Goal: Information Seeking & Learning: Check status

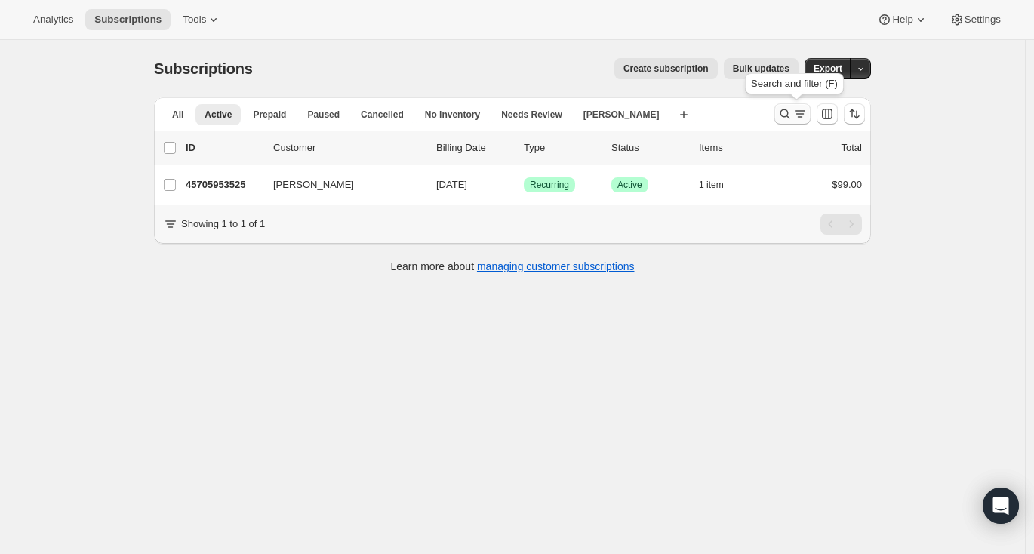
click at [803, 112] on icon "Search and filter results" at bounding box center [799, 113] width 15 height 15
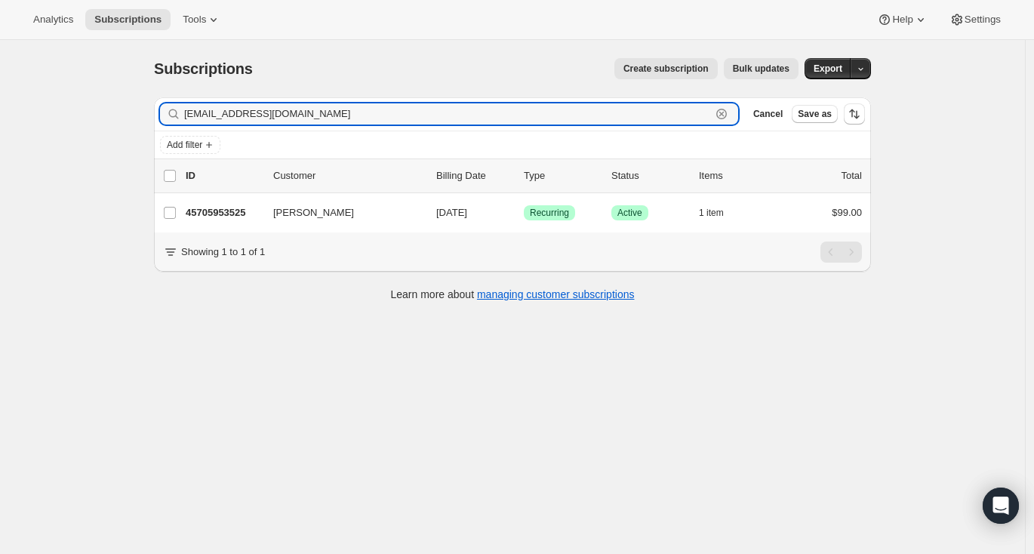
click at [724, 113] on icon "button" at bounding box center [721, 113] width 15 height 15
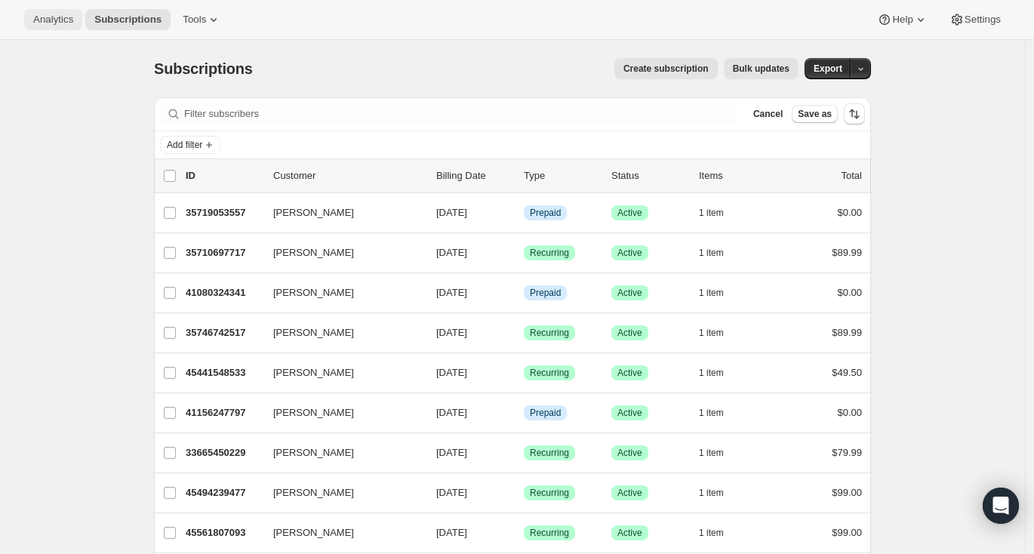
click at [48, 23] on span "Analytics" at bounding box center [53, 20] width 40 height 12
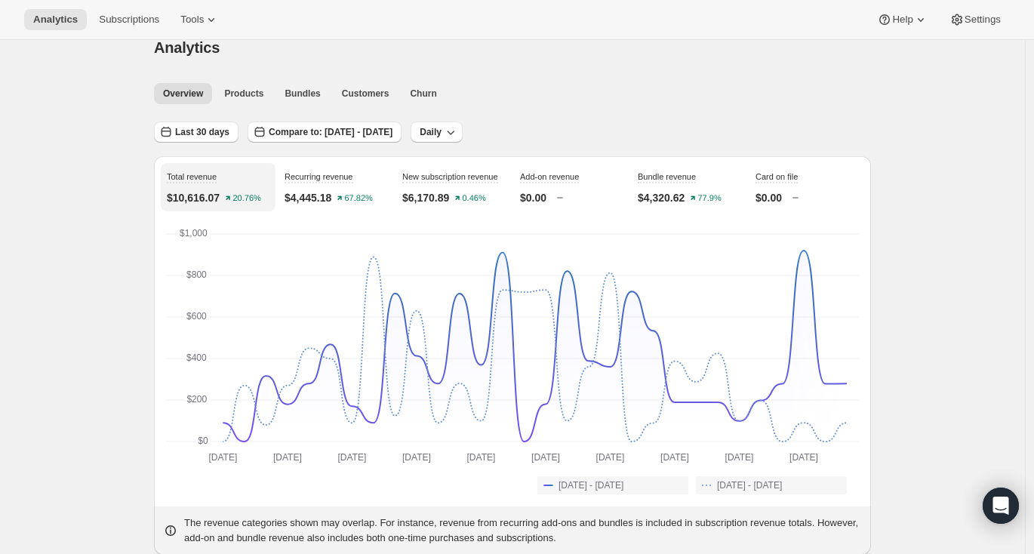
scroll to position [26, 0]
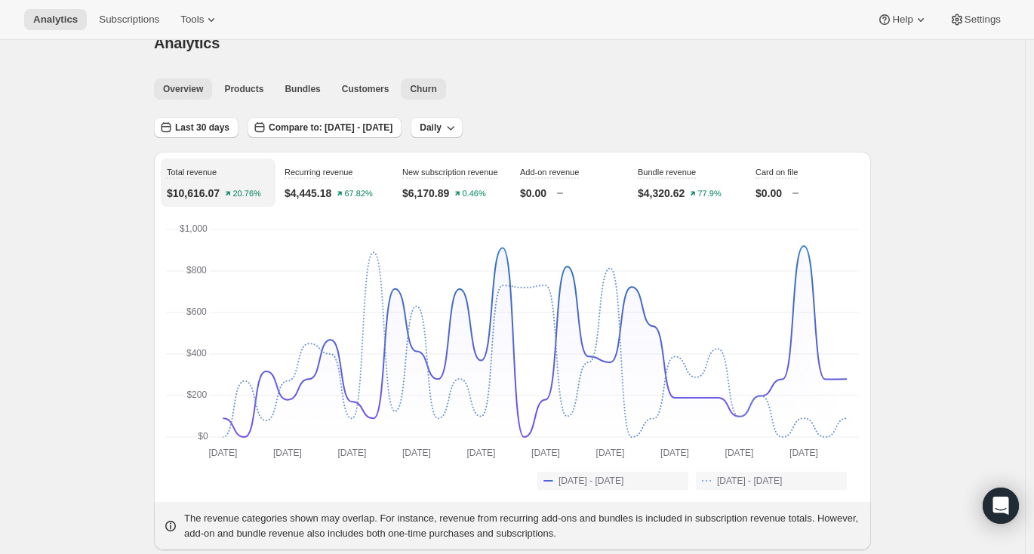
click at [426, 91] on span "Churn" at bounding box center [423, 89] width 26 height 12
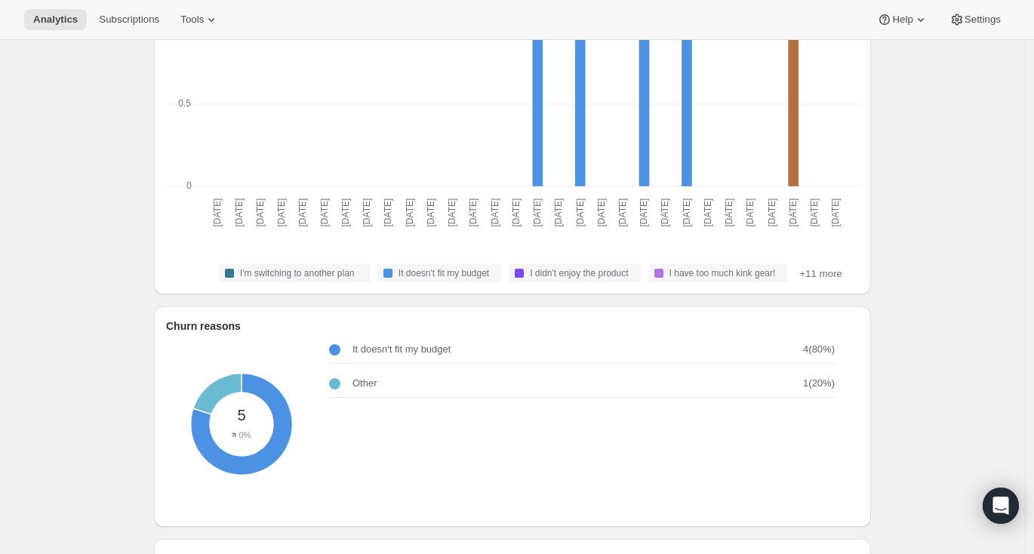
scroll to position [269, 0]
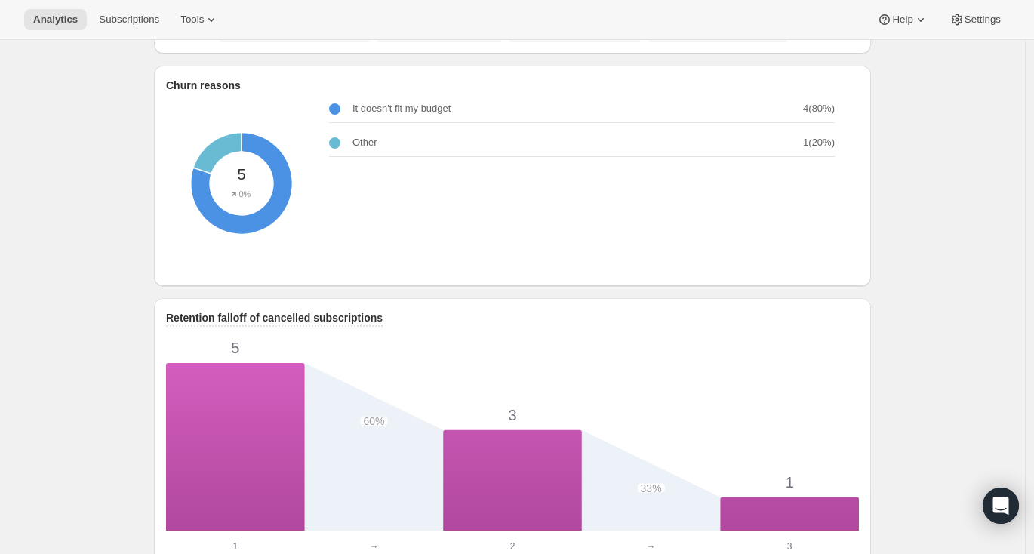
scroll to position [539, 0]
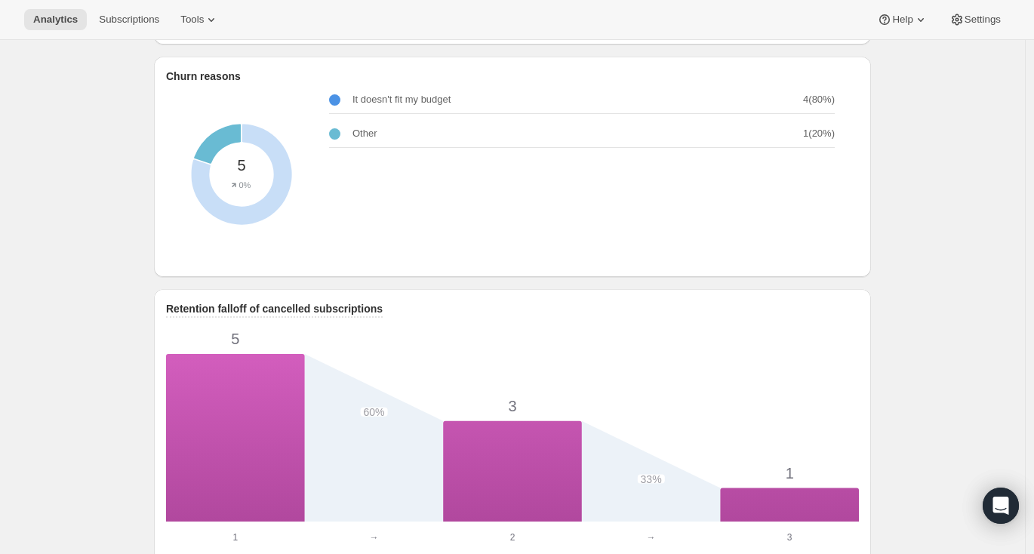
click at [226, 152] on div "Other: Other - 1" at bounding box center [242, 175] width 202 height 202
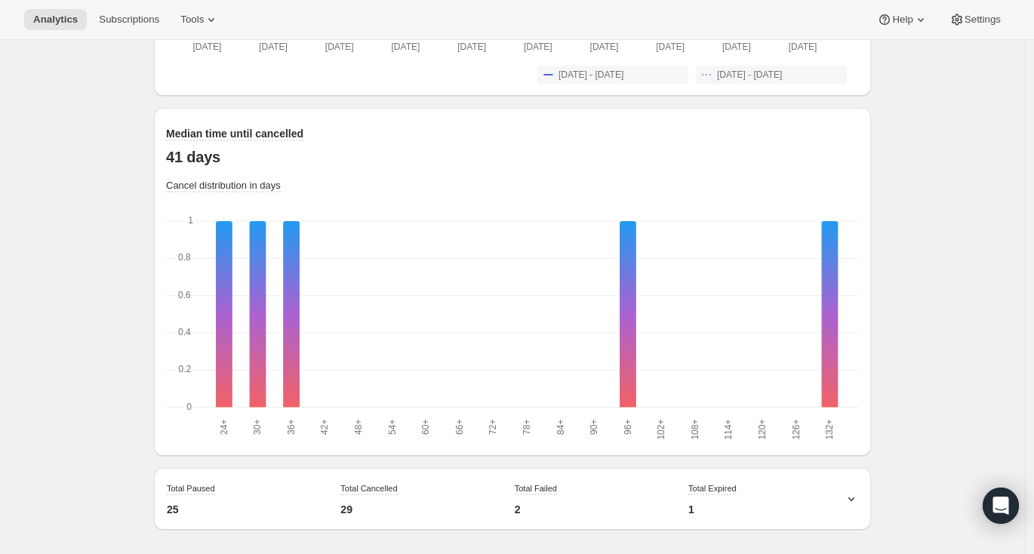
scroll to position [1405, 0]
click at [807, 500] on icon at bounding box center [851, 498] width 15 height 15
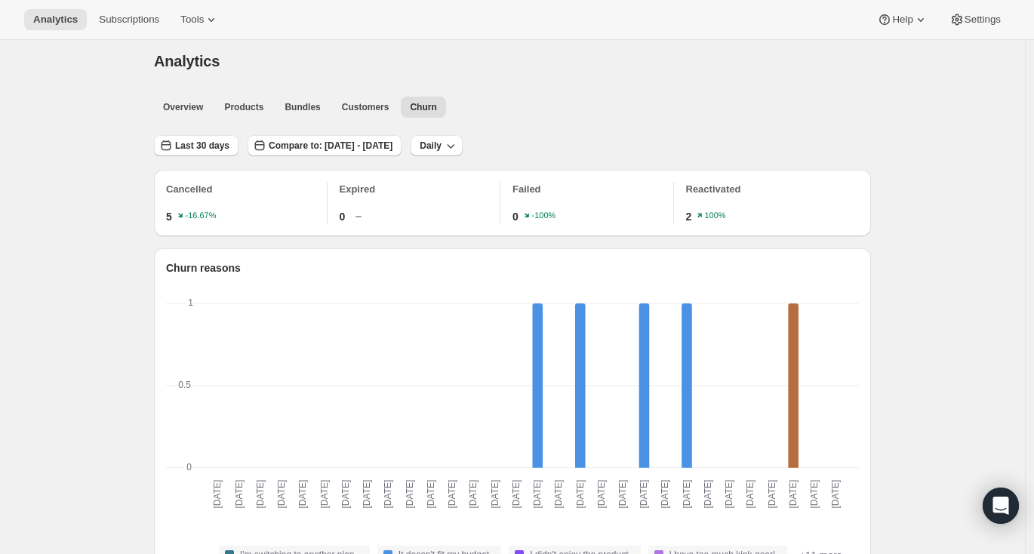
scroll to position [0, 0]
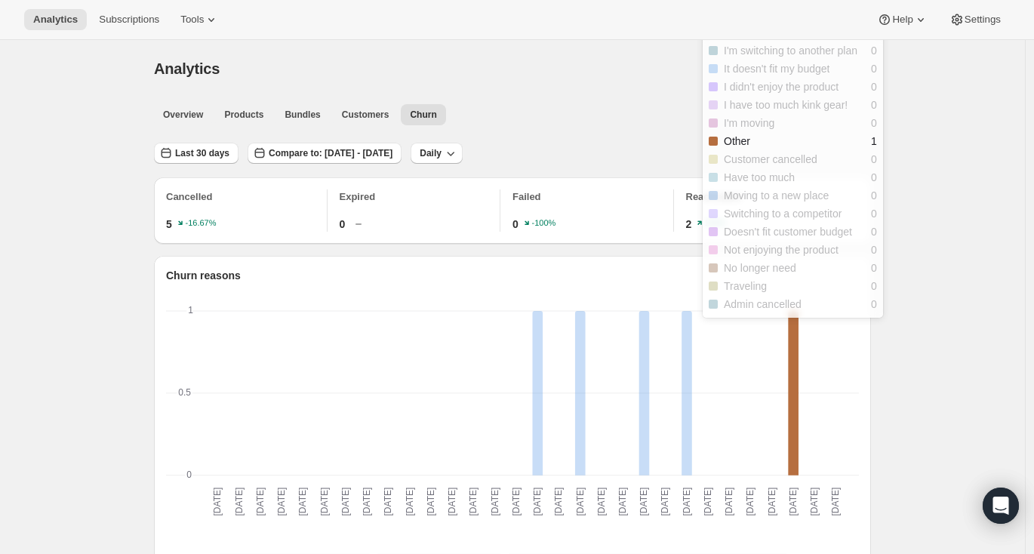
click at [793, 365] on rect "Other-5 1" at bounding box center [793, 394] width 11 height 166
click at [797, 367] on rect "Other-5 1" at bounding box center [793, 394] width 11 height 166
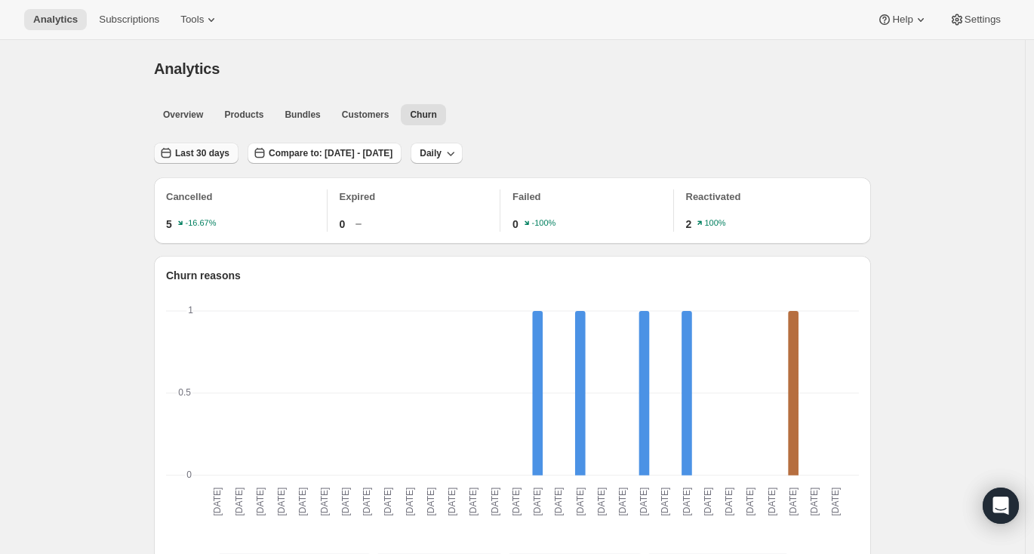
click at [189, 149] on span "Last 30 days" at bounding box center [202, 153] width 54 height 12
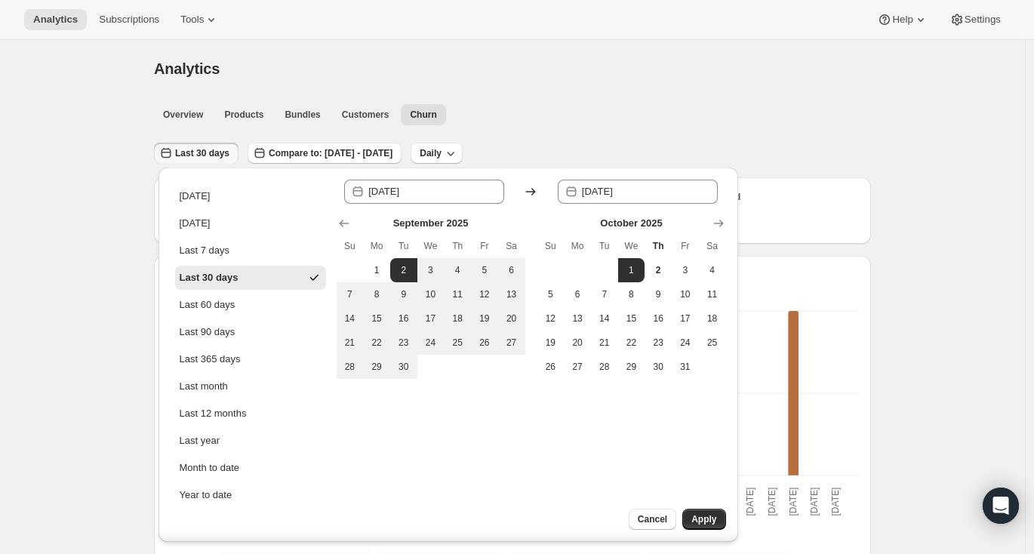
click at [189, 149] on span "Last 30 days" at bounding box center [202, 153] width 54 height 12
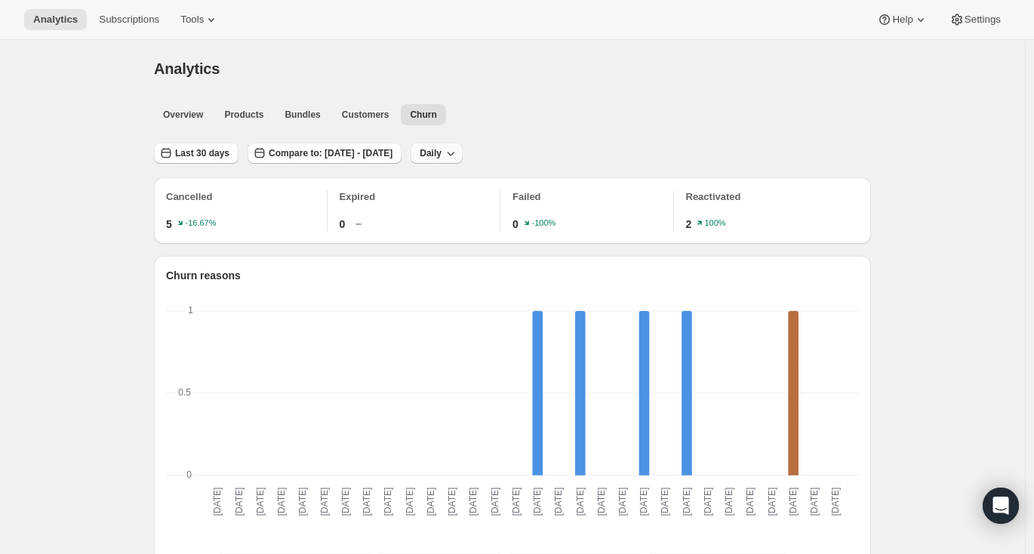
click at [442, 153] on span "Daily" at bounding box center [431, 153] width 22 height 12
click at [509, 229] on span "Monthly" at bounding box center [501, 236] width 35 height 15
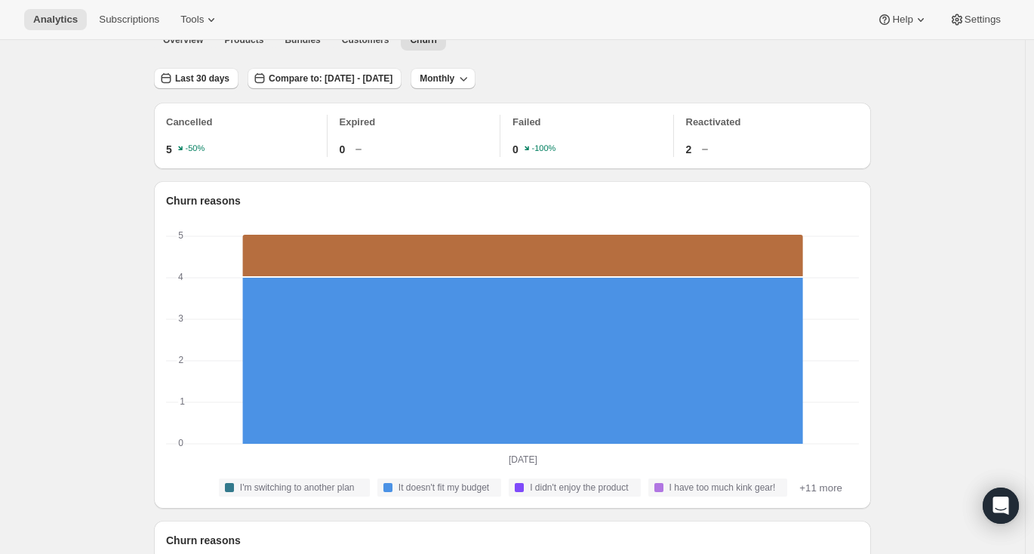
scroll to position [74, 0]
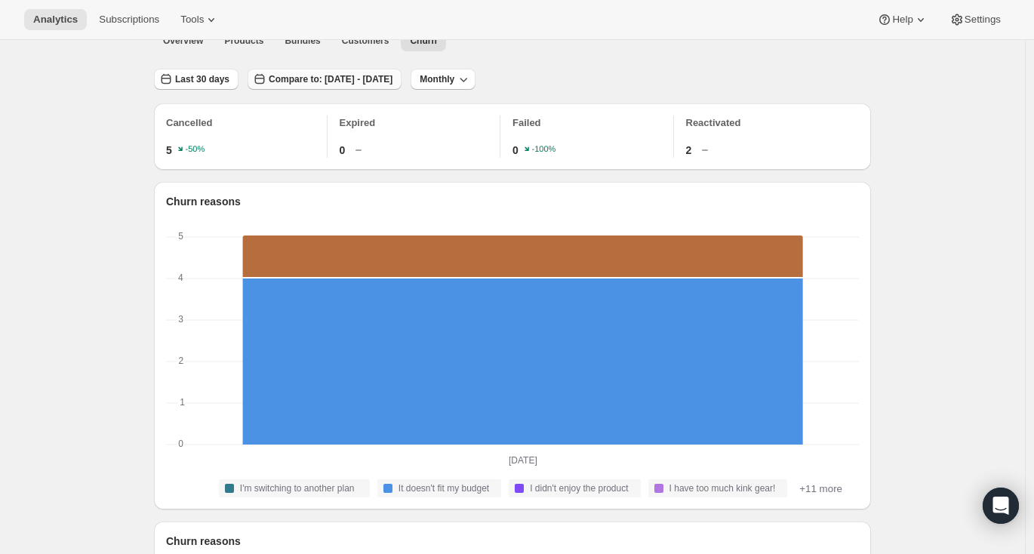
click at [377, 78] on span "Compare to: [DATE] - [DATE]" at bounding box center [331, 79] width 124 height 12
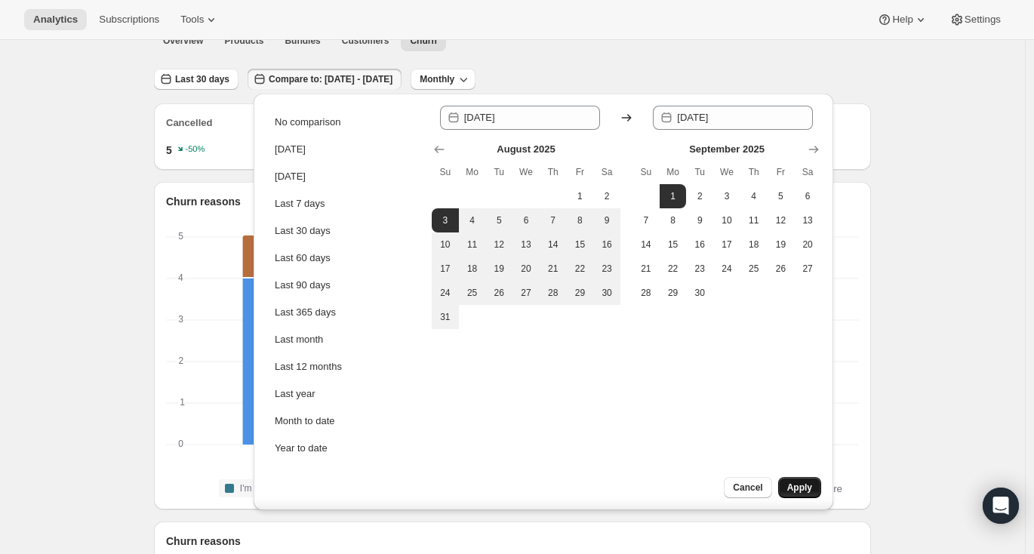
click at [807, 484] on button "Apply" at bounding box center [799, 487] width 43 height 21
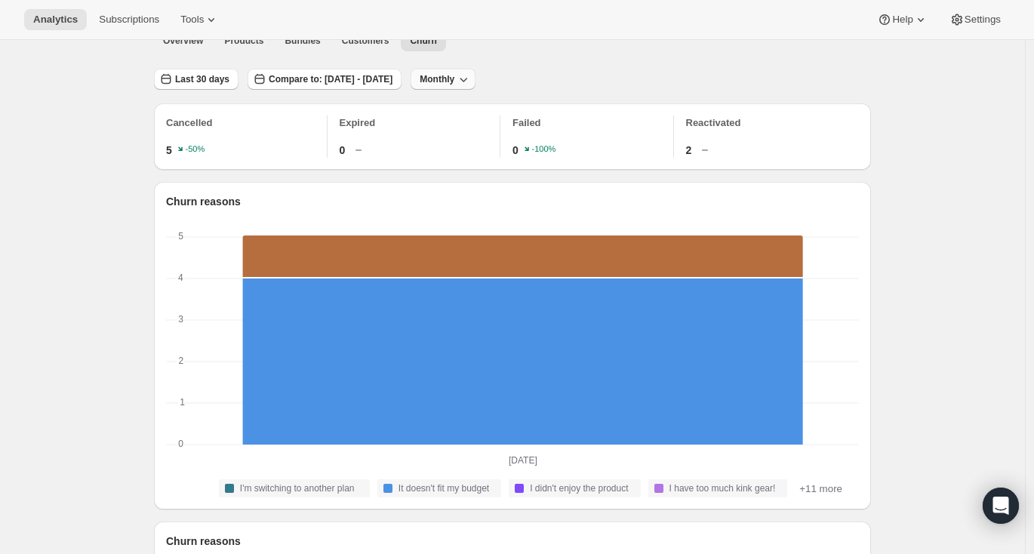
click at [454, 78] on span "Monthly" at bounding box center [437, 79] width 35 height 12
click at [504, 129] on span "Weekly" at bounding box center [508, 136] width 35 height 15
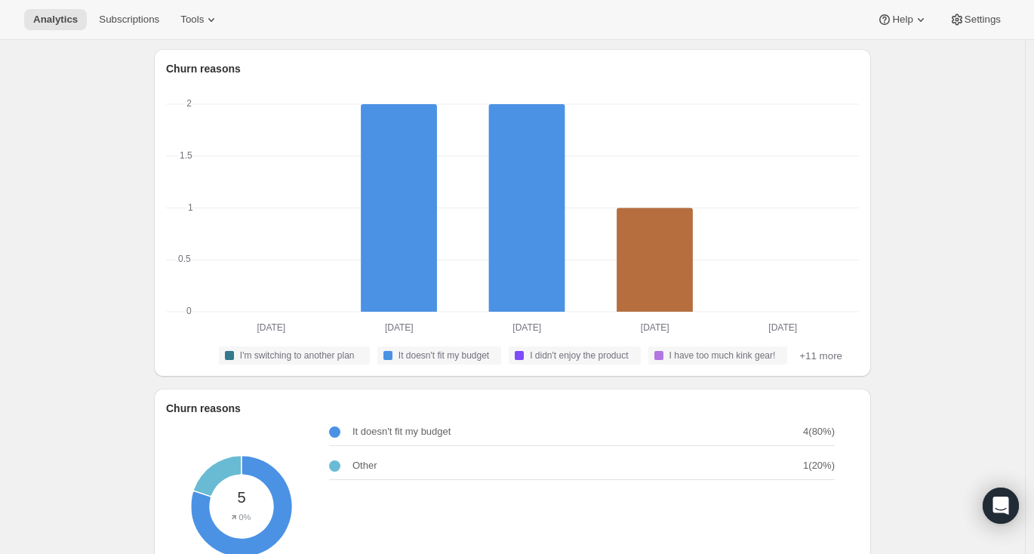
scroll to position [0, 0]
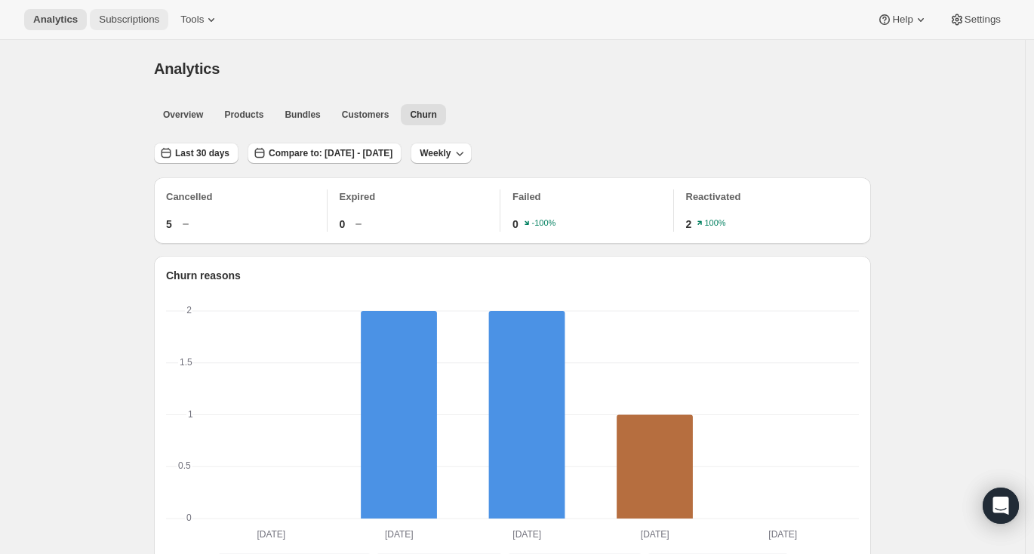
click at [129, 25] on span "Subscriptions" at bounding box center [129, 20] width 60 height 12
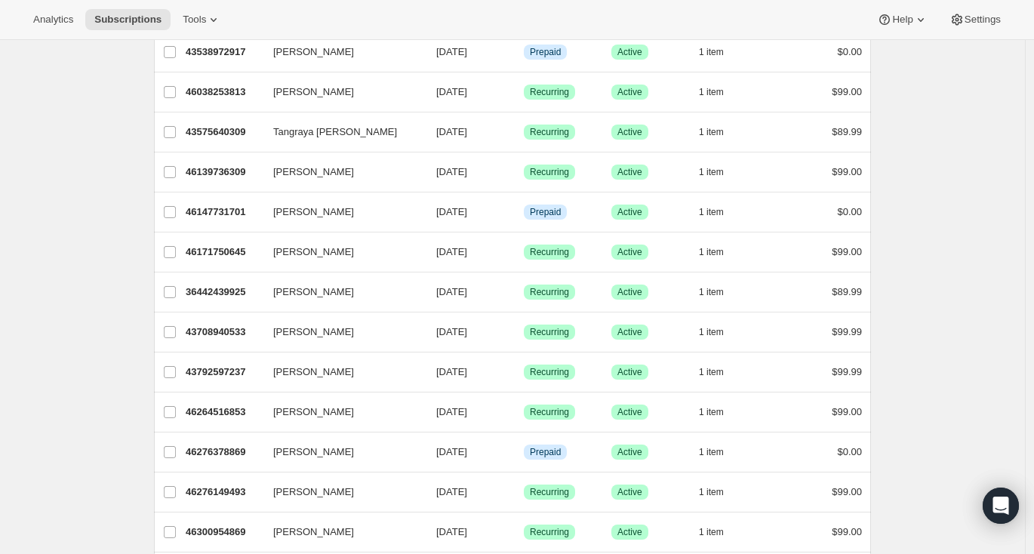
scroll to position [1706, 0]
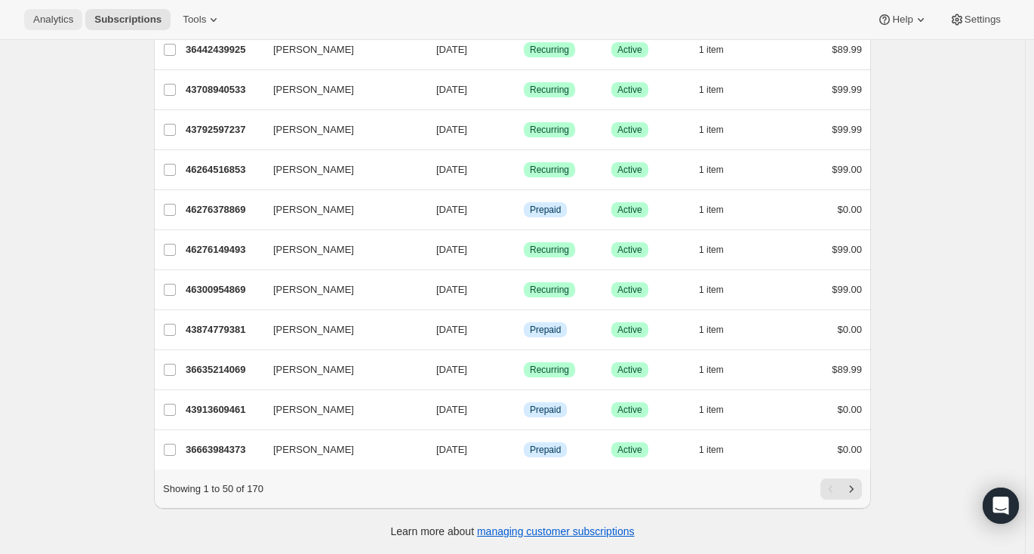
click at [64, 21] on span "Analytics" at bounding box center [53, 20] width 40 height 12
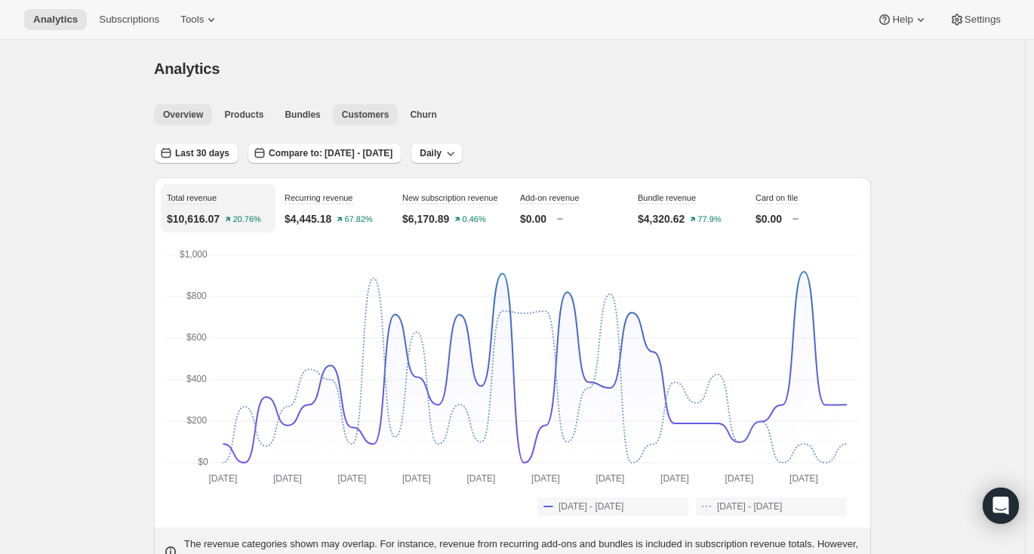
click at [374, 118] on span "Customers" at bounding box center [366, 115] width 48 height 12
